Goal: Task Accomplishment & Management: Manage account settings

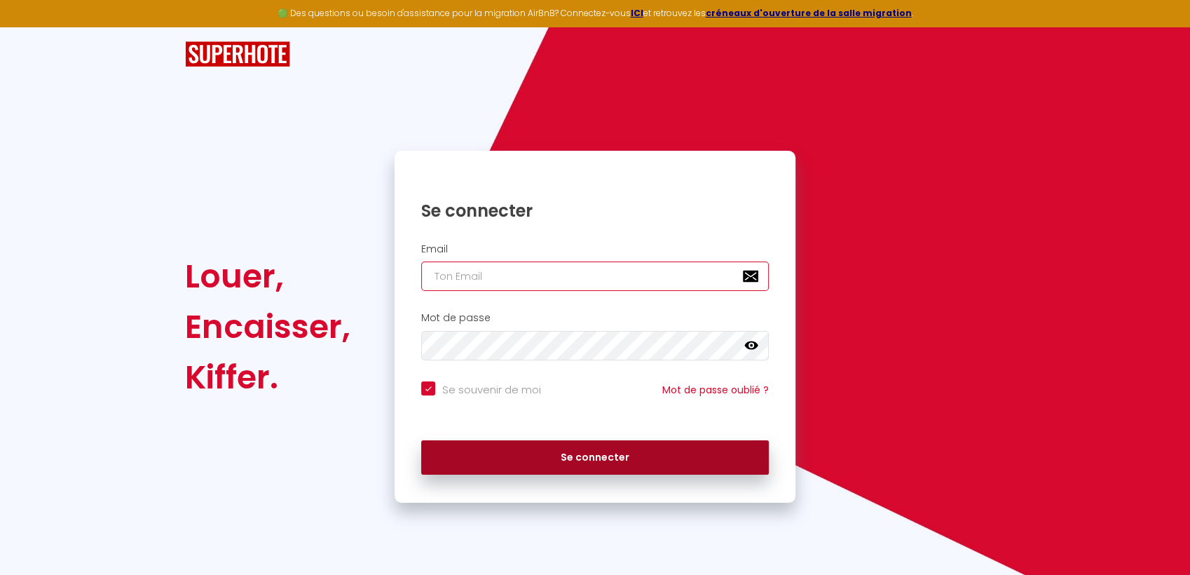
type input "[PERSON_NAME][EMAIL_ADDRESS][DOMAIN_NAME]"
click at [542, 459] on button "Se connecter" at bounding box center [595, 457] width 348 height 35
checkbox input "true"
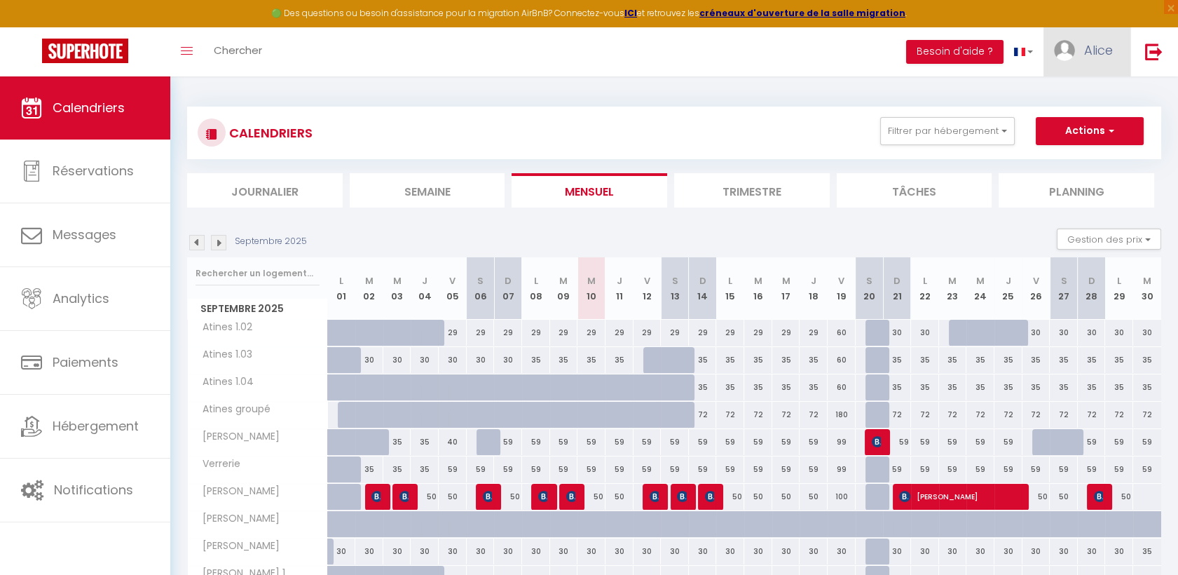
click at [1080, 48] on link "Alice" at bounding box center [1087, 51] width 87 height 49
click at [1057, 100] on link "Paramètres" at bounding box center [1075, 98] width 104 height 24
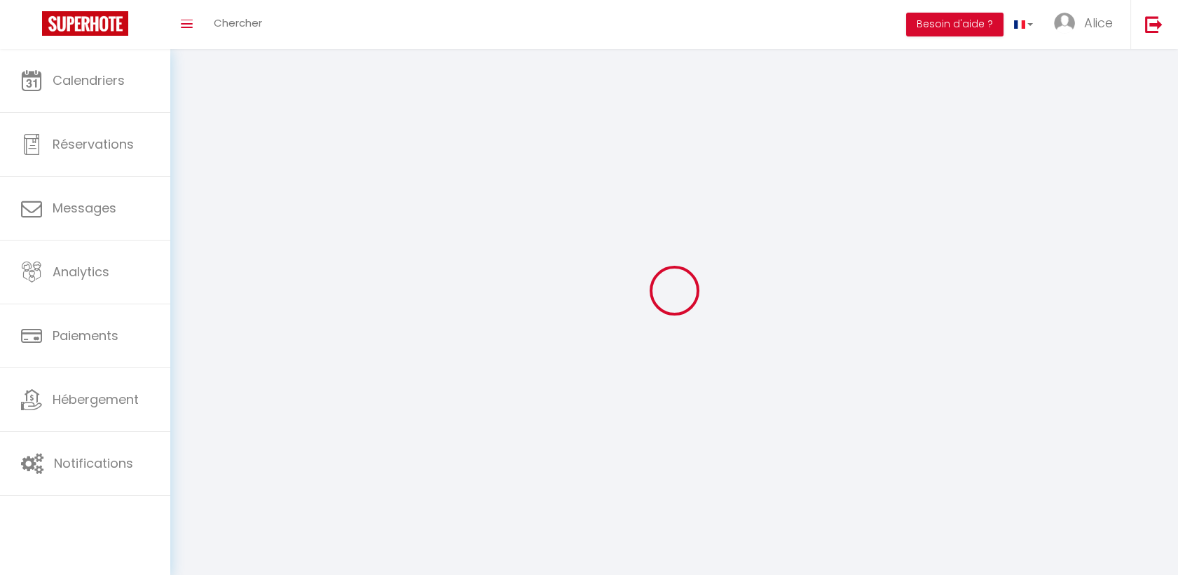
type input "Alice"
type input "Ameslon"
type input "[PHONE_NUMBER]"
type input "[STREET_ADDRESS]"
type input "72000"
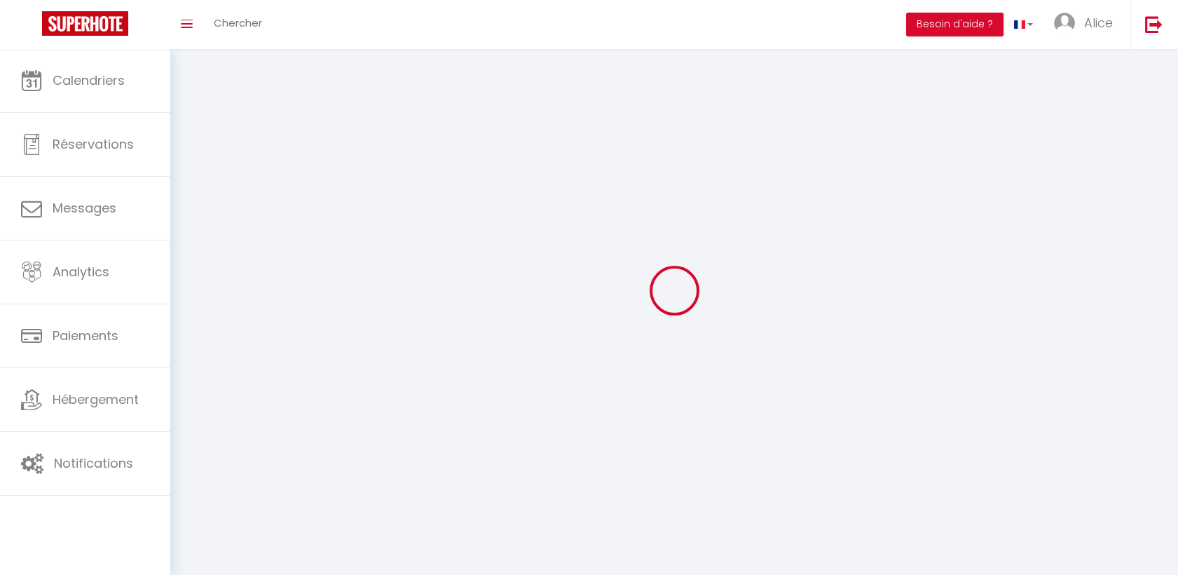
type input "LE MANS"
type input "NvJInv0pqJCrgw7OC7oFm3O7n"
type input "22lvb5JZe3mNX0khbaqU9ZZne"
select select "1"
select select "28"
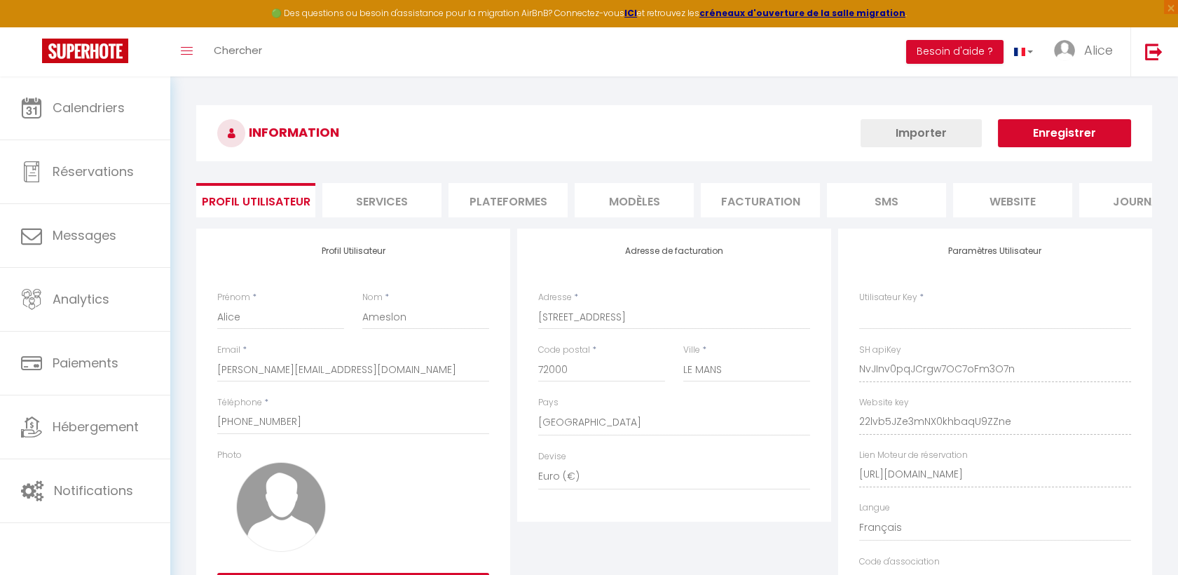
select select "fr"
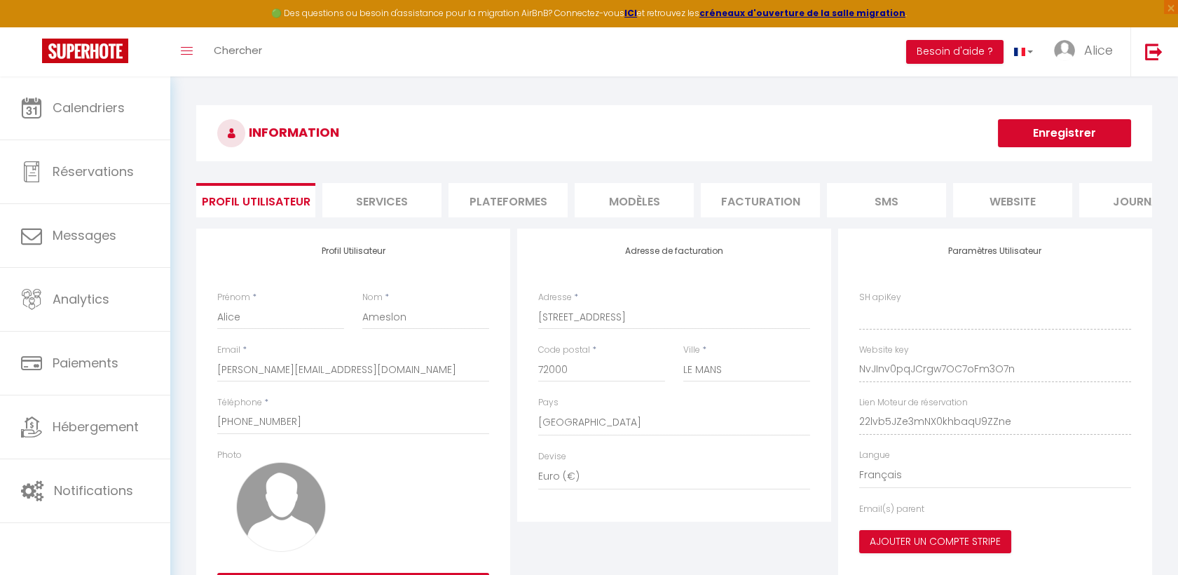
type input "NvJInv0pqJCrgw7OC7oFm3O7n"
type input "22lvb5JZe3mNX0khbaqU9ZZne"
type input "[URL][DOMAIN_NAME]"
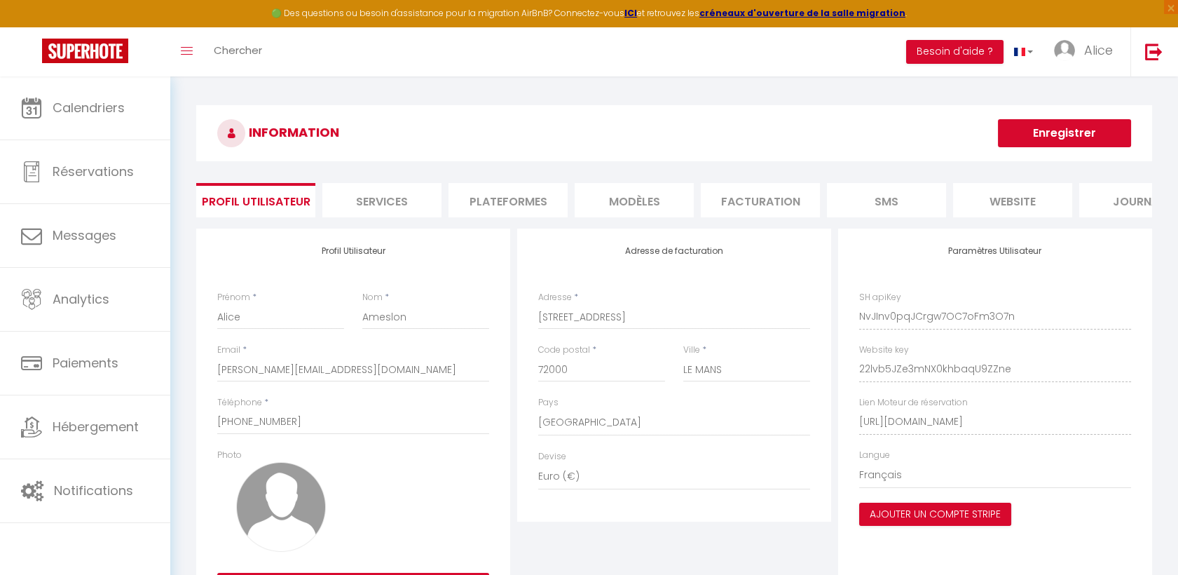
click at [742, 208] on li "Facturation" at bounding box center [760, 200] width 119 height 34
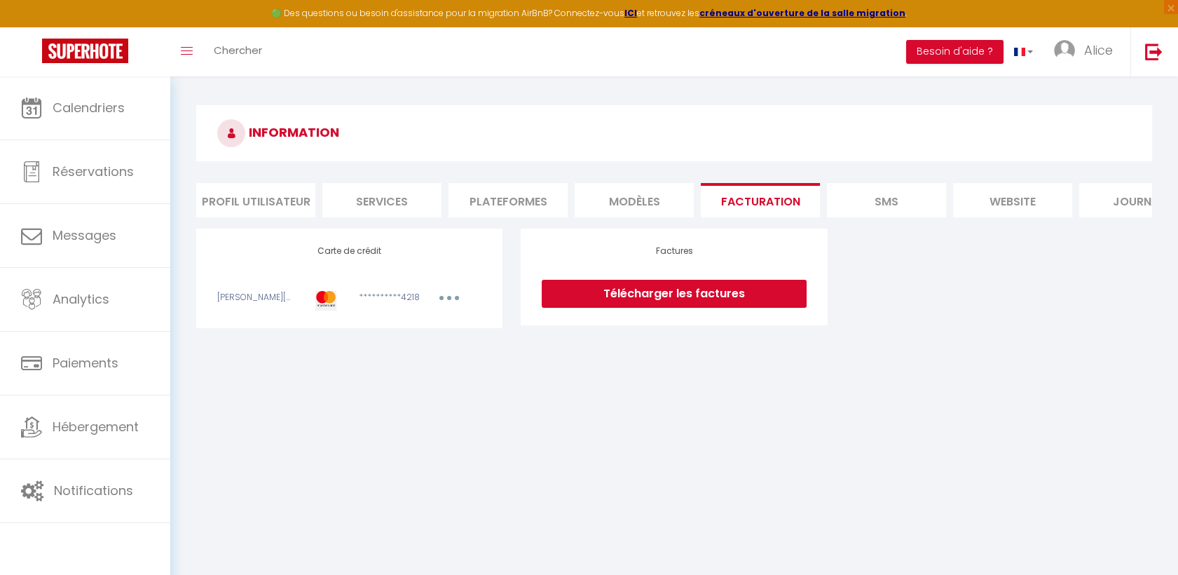
click at [658, 308] on link "Télécharger les factures" at bounding box center [674, 294] width 264 height 28
